Goal: Task Accomplishment & Management: Use online tool/utility

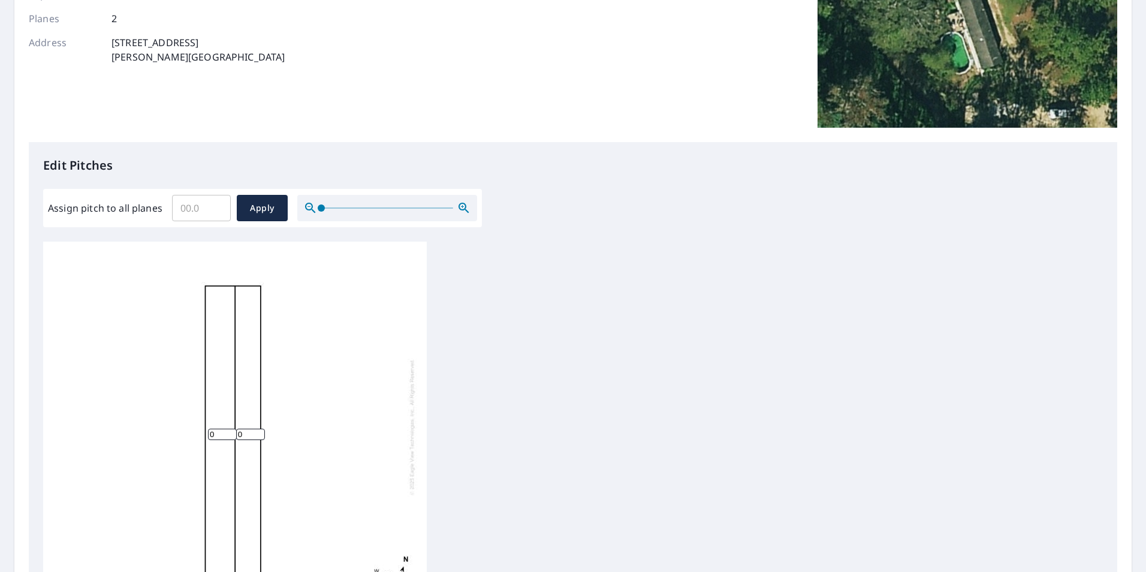
scroll to position [12, 0]
drag, startPoint x: 224, startPoint y: 427, endPoint x: 206, endPoint y: 423, distance: 19.1
click at [206, 423] on div "0 0" at bounding box center [235, 427] width 384 height 377
type input "1.6"
type input "2.6"
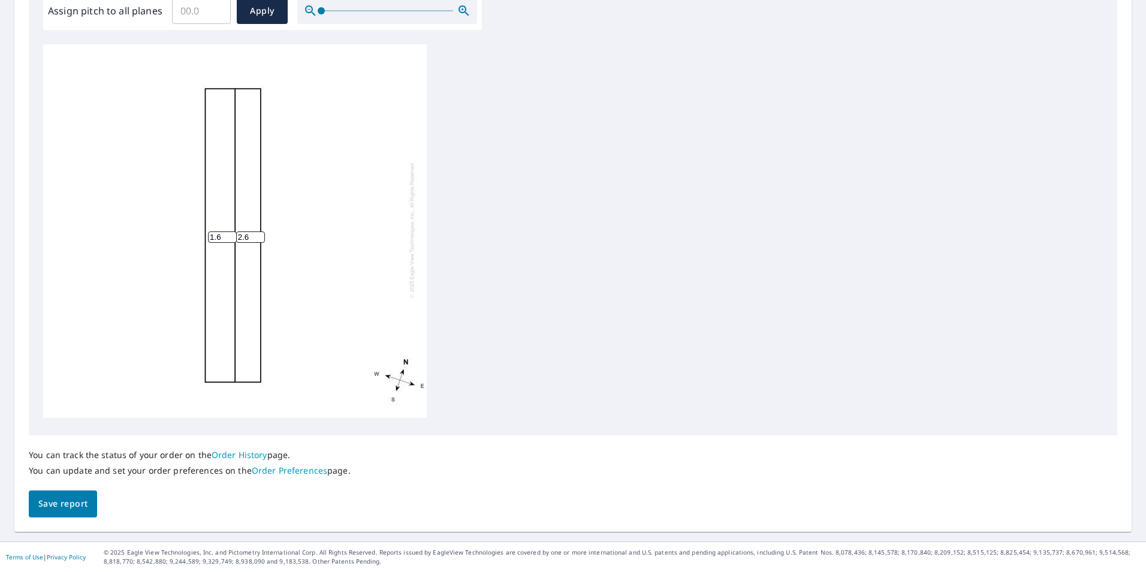
click at [46, 513] on button "Save report" at bounding box center [63, 503] width 68 height 27
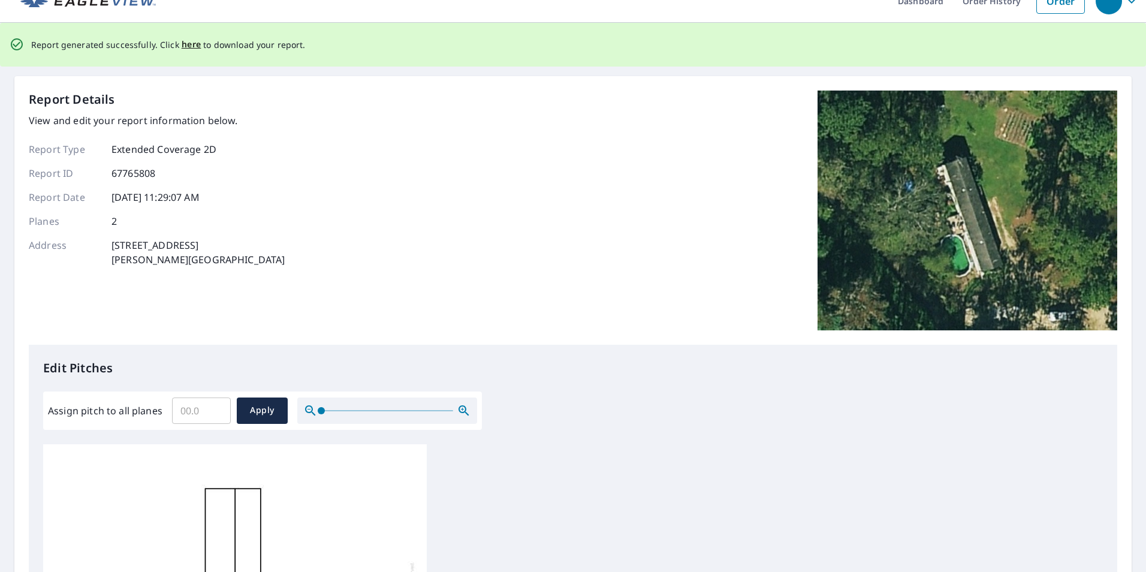
scroll to position [0, 0]
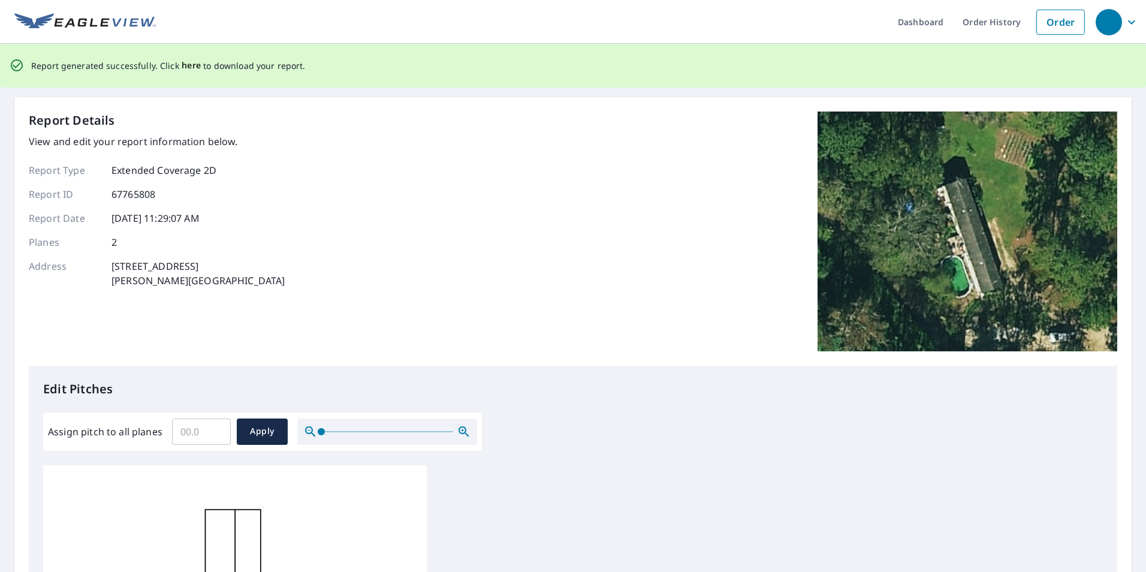
click at [186, 71] on span "here" at bounding box center [192, 65] width 20 height 15
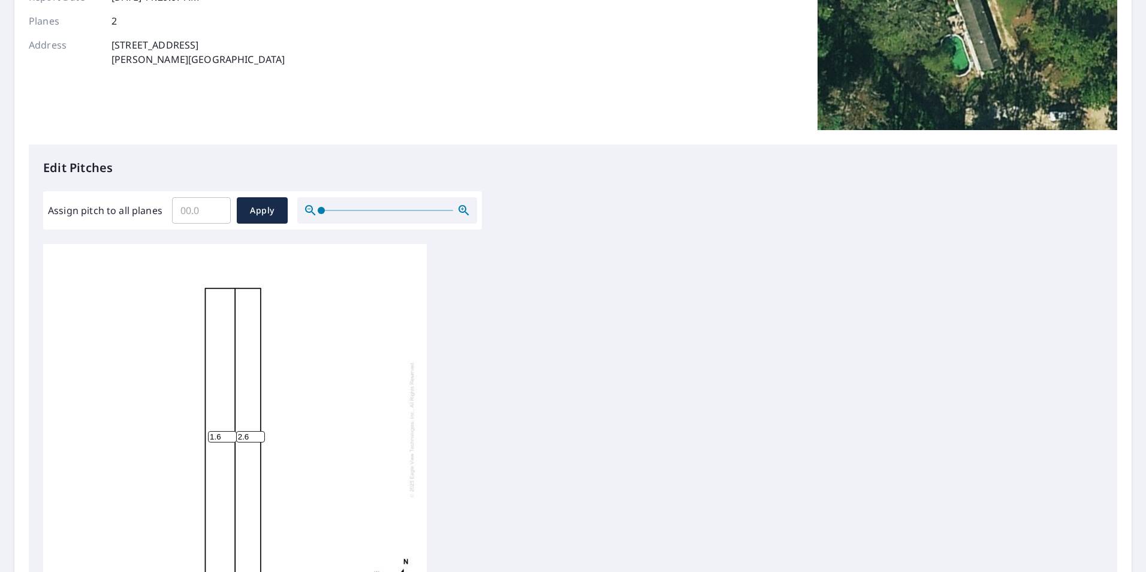
scroll to position [240, 0]
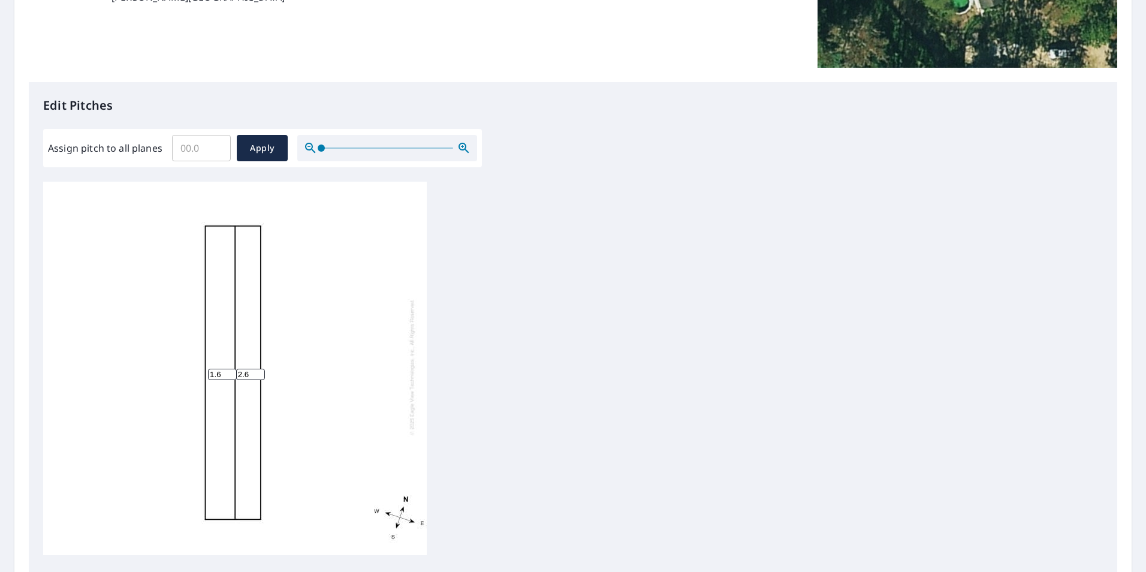
drag, startPoint x: 224, startPoint y: 365, endPoint x: 186, endPoint y: 345, distance: 42.4
click at [189, 351] on div "1.6 2.6" at bounding box center [235, 367] width 384 height 377
type input "2.6"
type input "1.6"
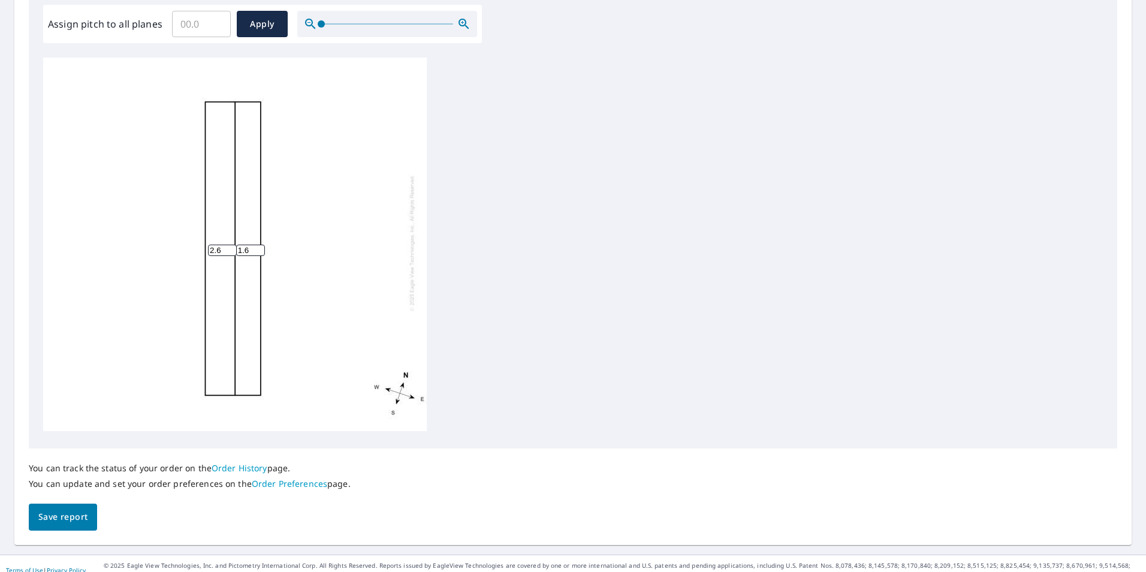
scroll to position [377, 0]
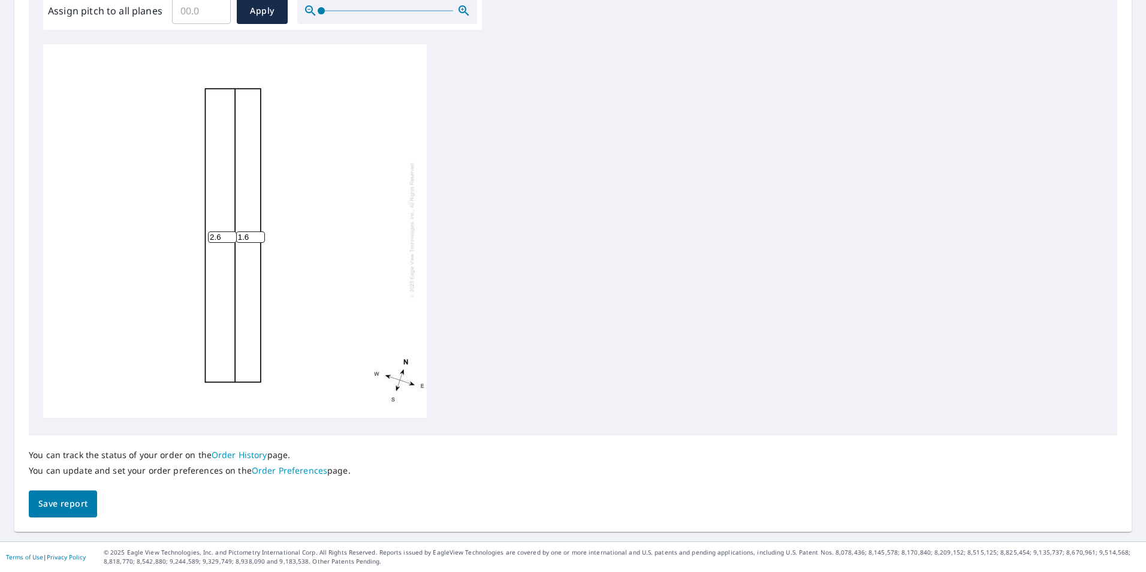
click at [65, 513] on button "Save report" at bounding box center [63, 503] width 68 height 27
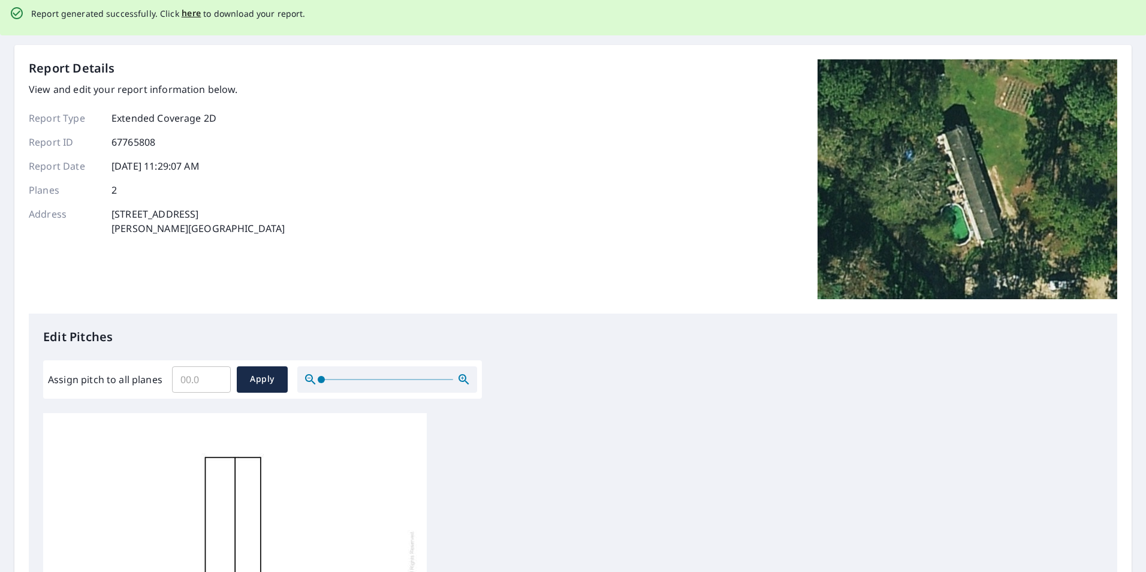
scroll to position [0, 0]
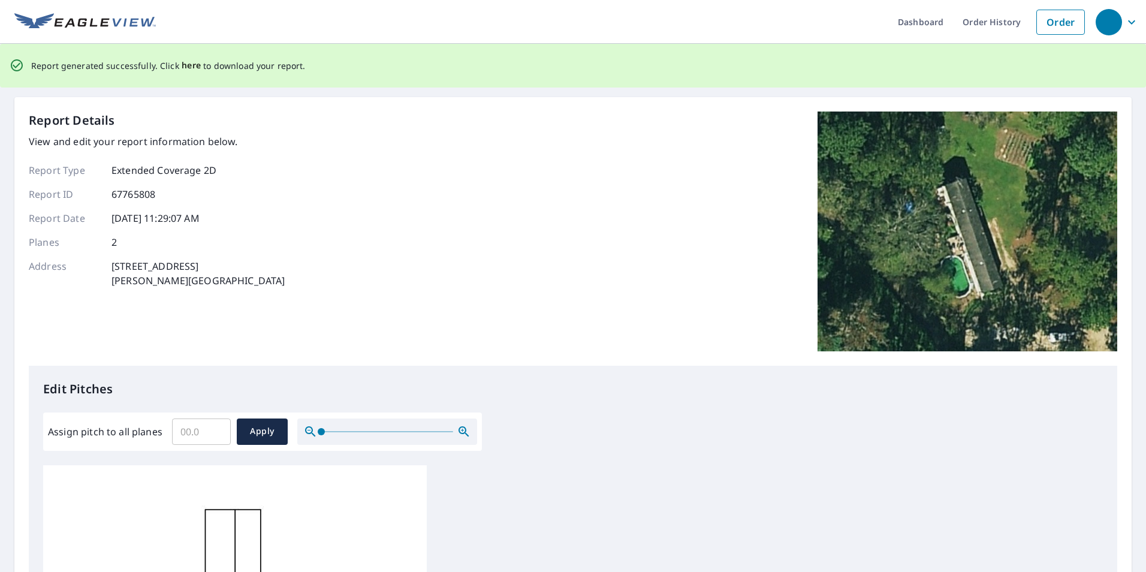
click at [186, 67] on span "here" at bounding box center [192, 65] width 20 height 15
